Goal: Task Accomplishment & Management: Use online tool/utility

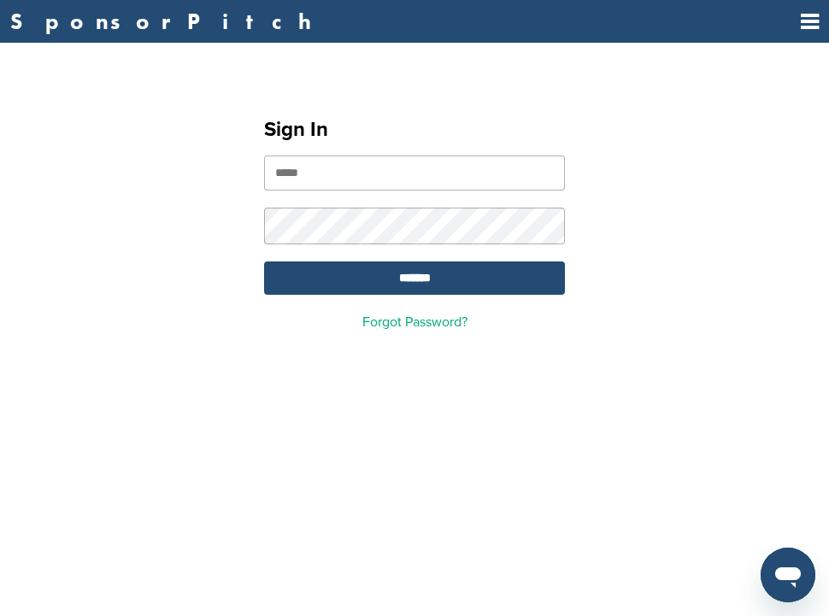
click at [408, 171] on input "email" at bounding box center [414, 173] width 301 height 35
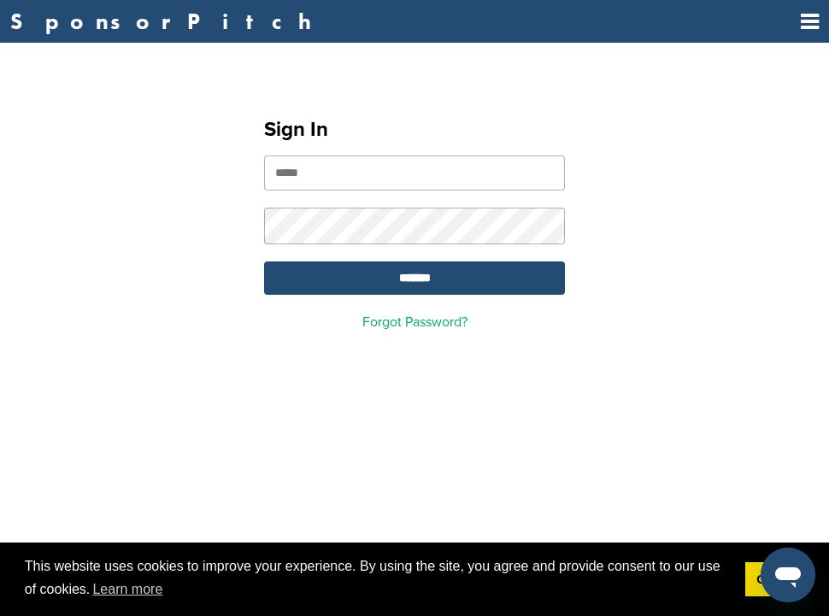
type input "**********"
click at [508, 276] on input "*******" at bounding box center [414, 277] width 301 height 33
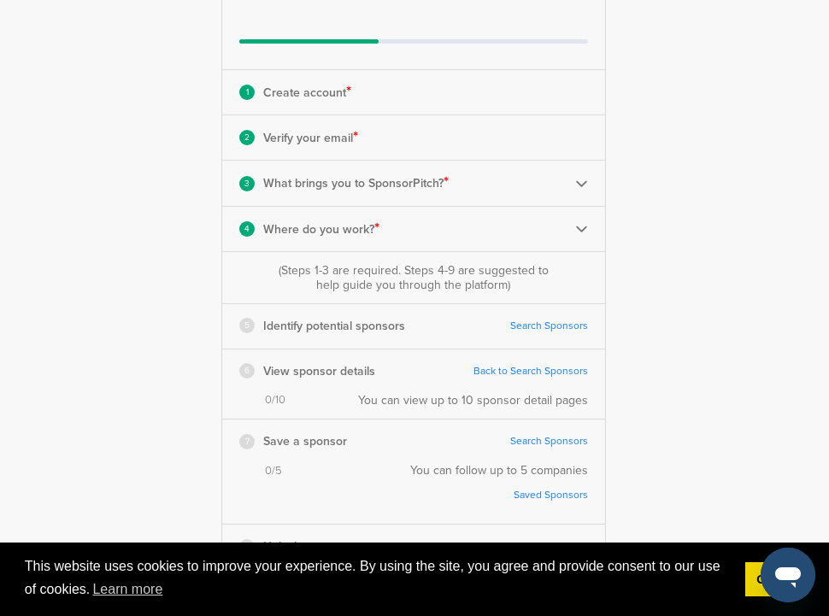
scroll to position [111, 0]
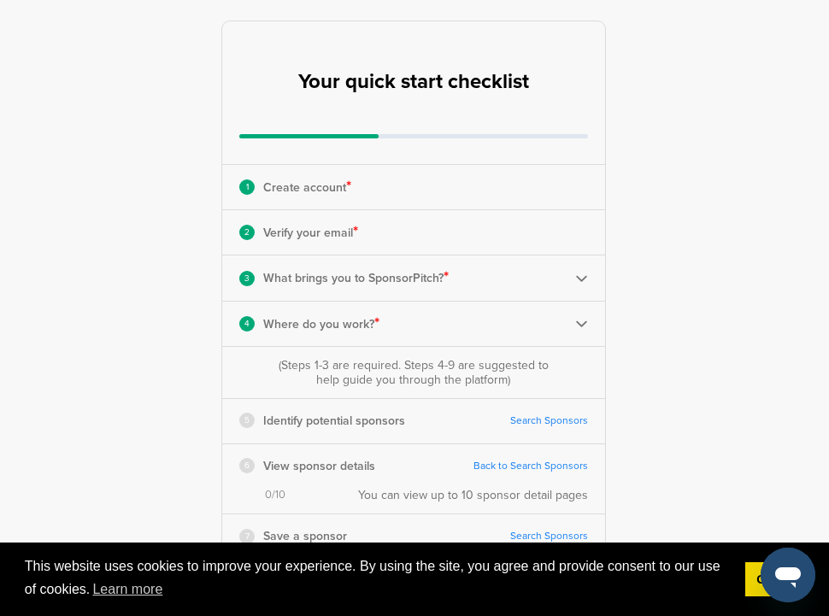
click at [573, 273] on div "3 What brings you to SponsorPitch? *" at bounding box center [413, 277] width 383 height 44
click at [581, 274] on img at bounding box center [581, 278] width 13 height 13
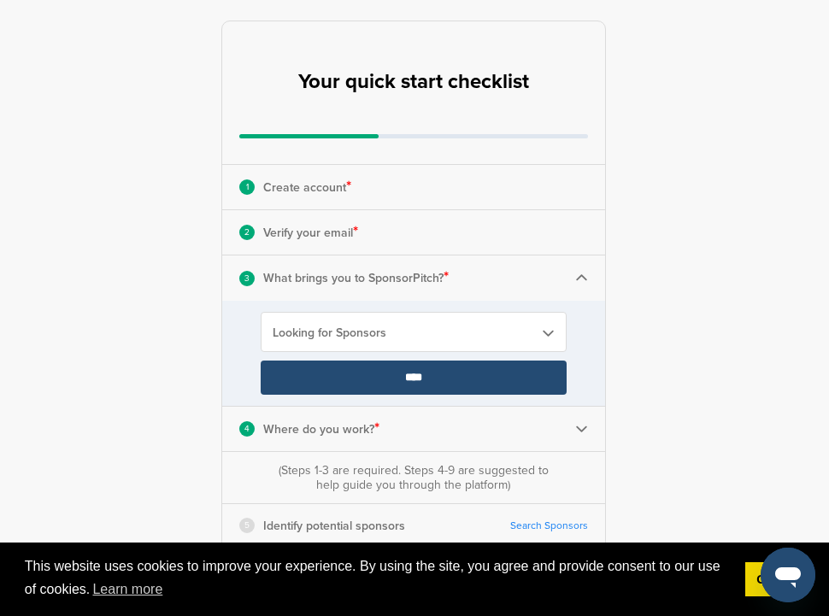
click at [581, 274] on img at bounding box center [581, 278] width 13 height 13
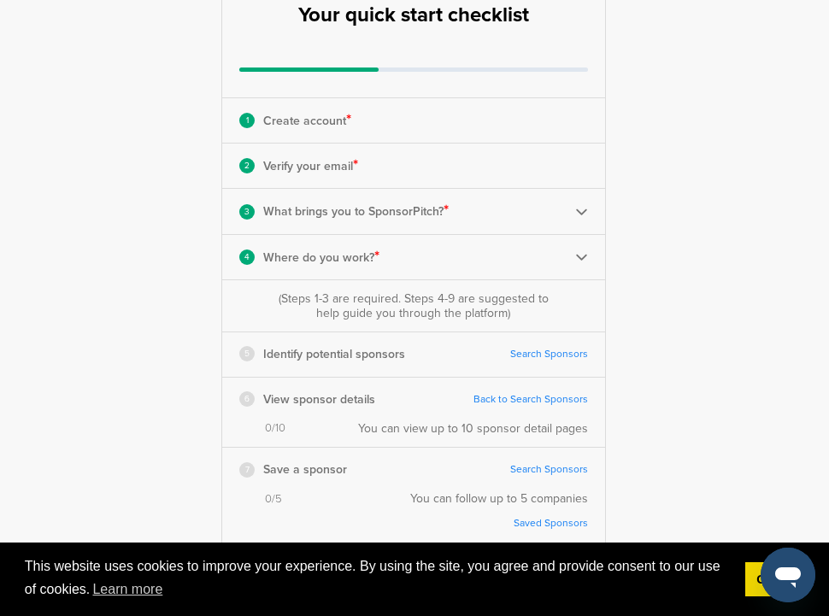
scroll to position [182, 0]
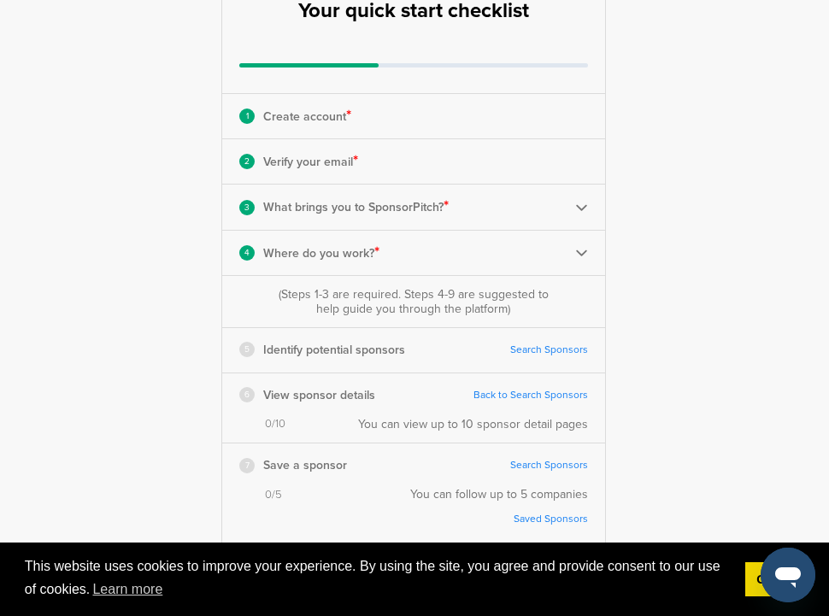
click at [561, 352] on link "Search Sponsors" at bounding box center [549, 349] width 78 height 13
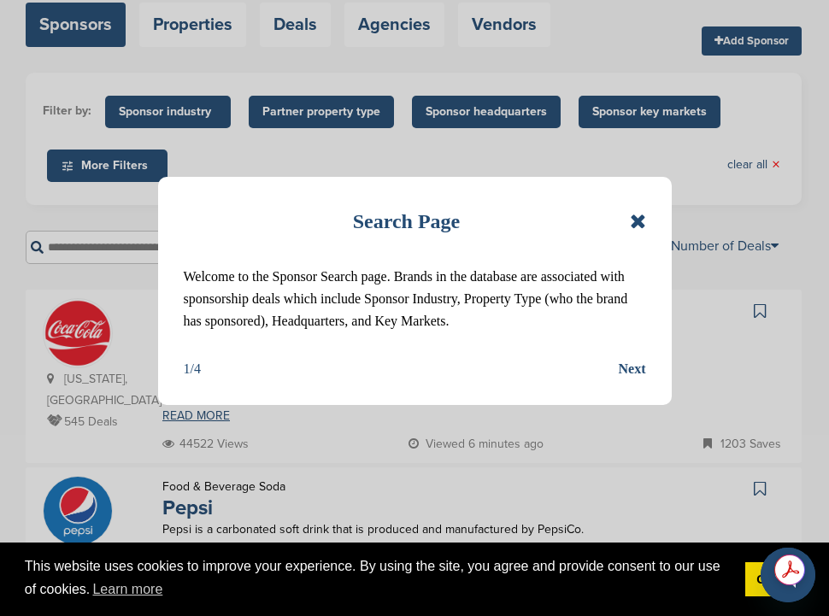
click at [633, 380] on div "Next" at bounding box center [632, 369] width 27 height 22
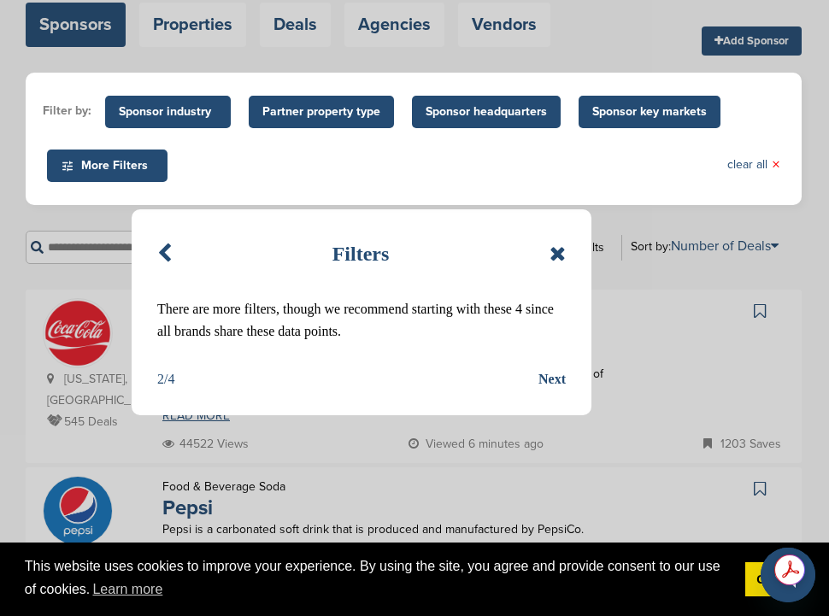
click at [563, 381] on div "Next" at bounding box center [551, 379] width 27 height 22
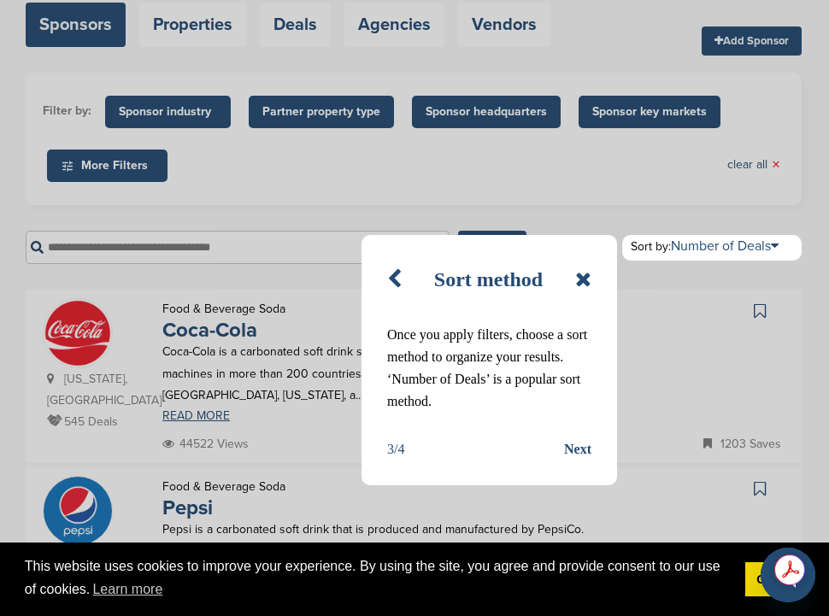
click at [570, 448] on div "Next" at bounding box center [577, 449] width 27 height 22
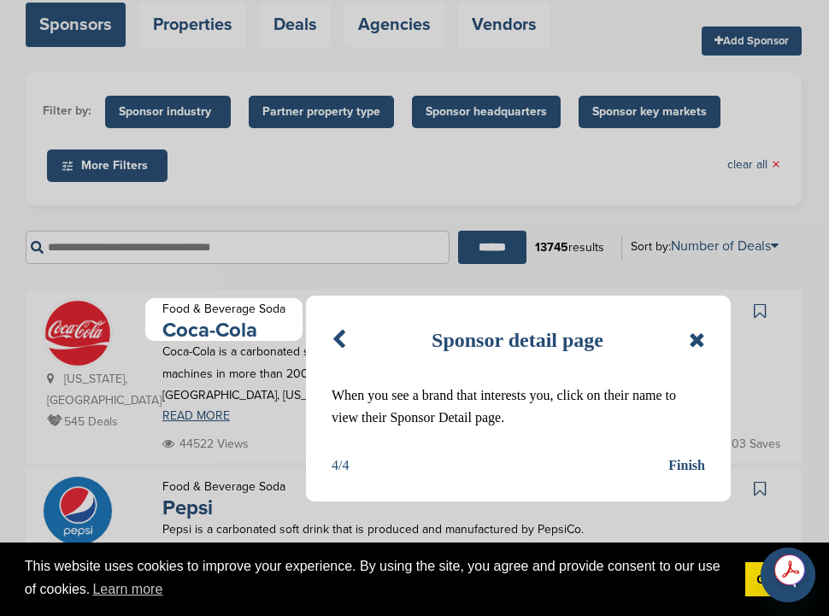
click at [688, 463] on div "Finish" at bounding box center [686, 466] width 37 height 22
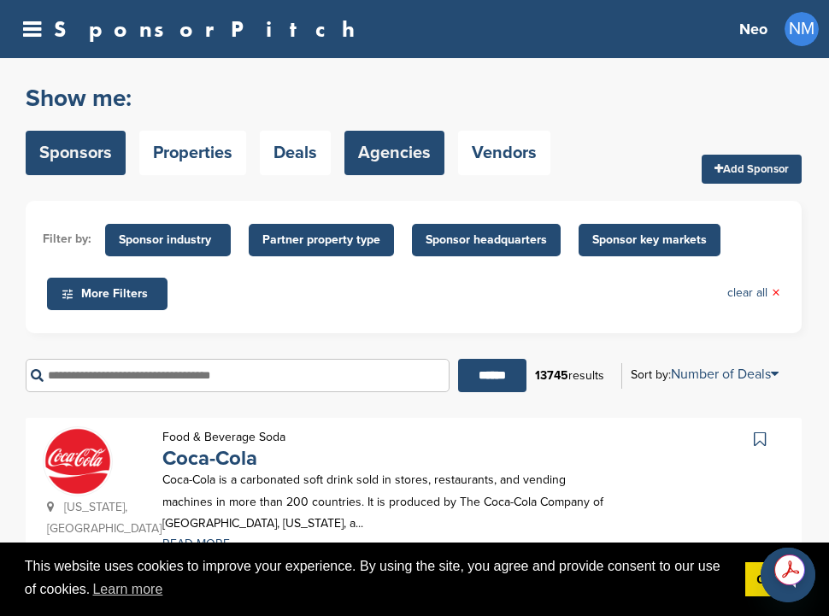
click at [397, 158] on link "Agencies" at bounding box center [394, 153] width 100 height 44
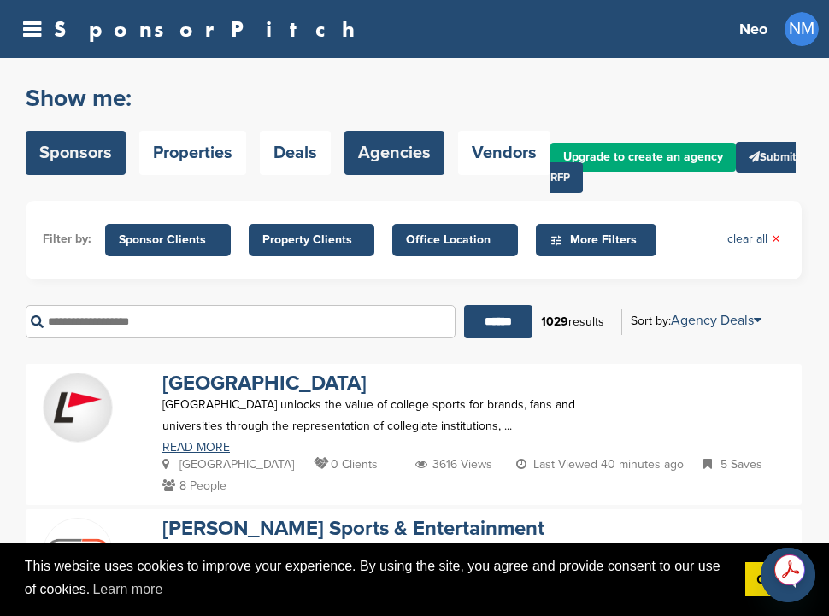
click at [75, 159] on link "Sponsors" at bounding box center [76, 153] width 100 height 44
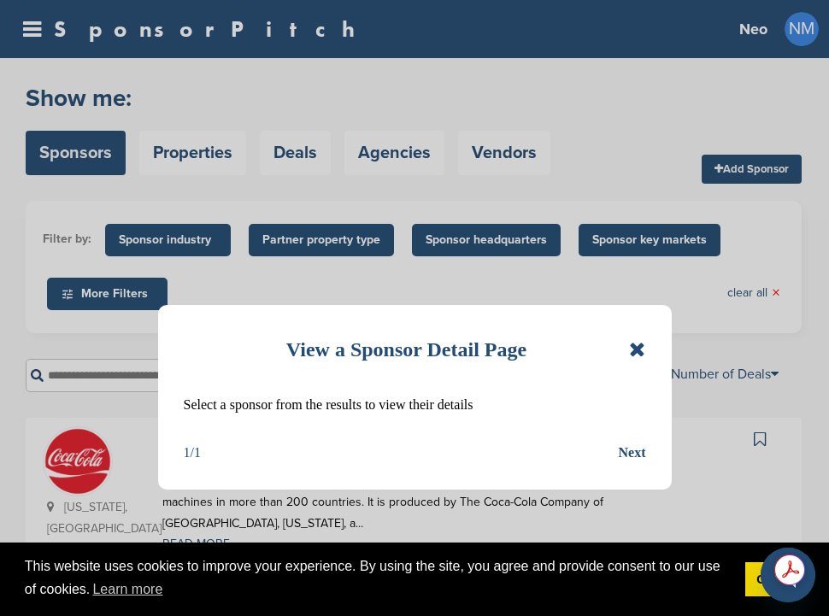
click at [632, 347] on icon at bounding box center [637, 349] width 16 height 21
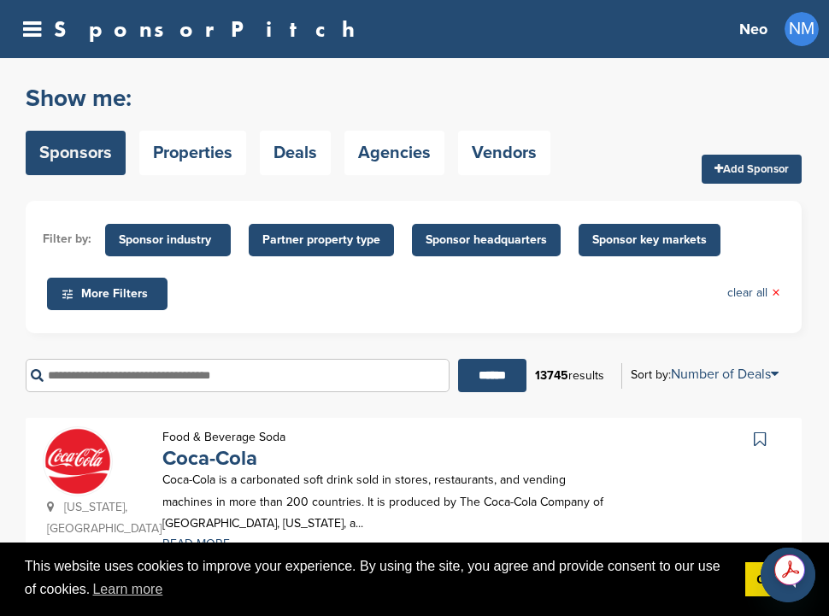
click at [121, 300] on span "More Filters" at bounding box center [110, 294] width 98 height 19
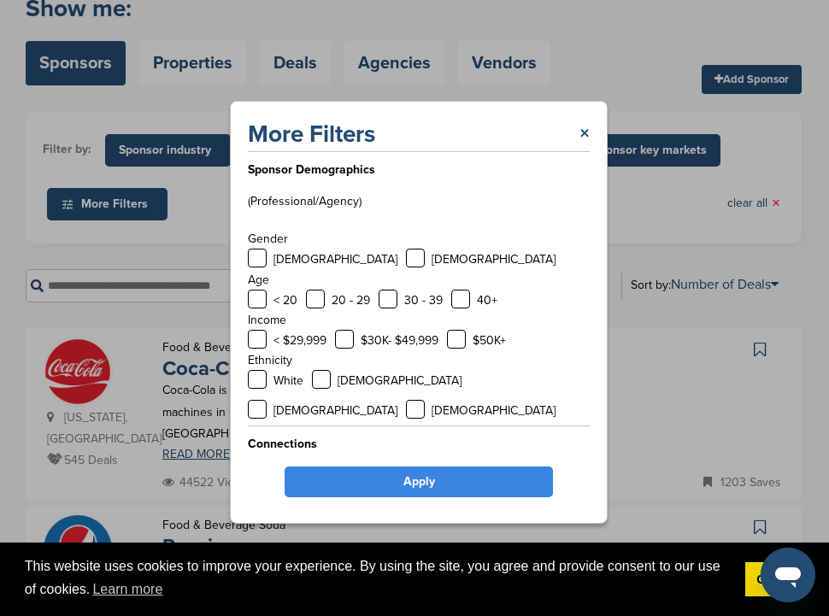
scroll to position [219, 0]
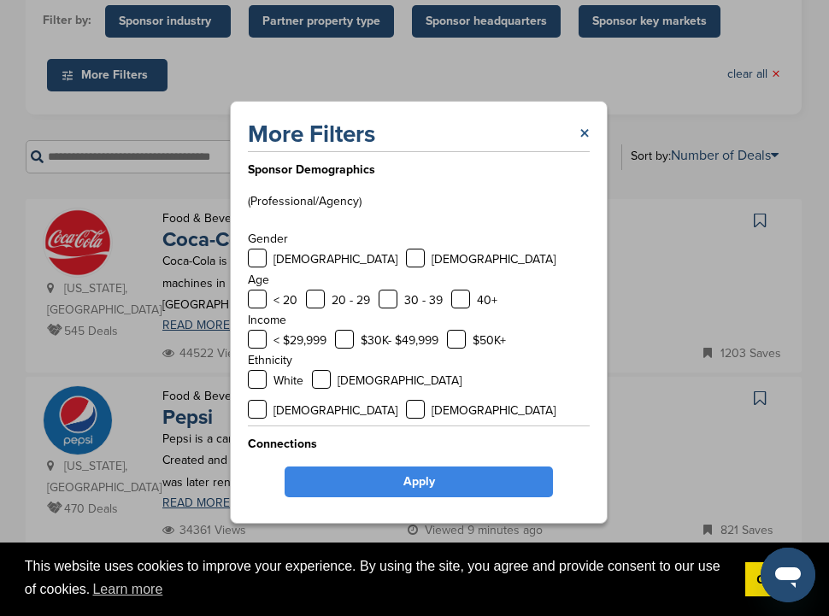
click at [584, 138] on link "×" at bounding box center [584, 134] width 10 height 31
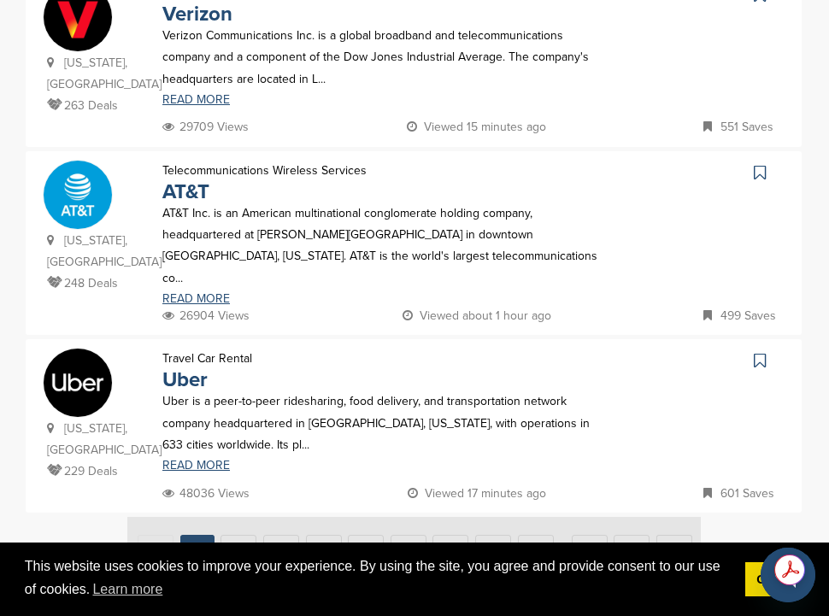
scroll to position [0, 0]
